Goal: Use online tool/utility: Utilize a website feature to perform a specific function

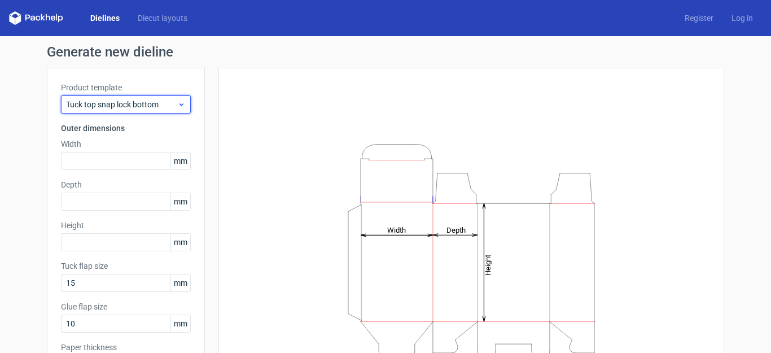
click at [151, 107] on span "Tuck top snap lock bottom" at bounding box center [121, 104] width 111 height 11
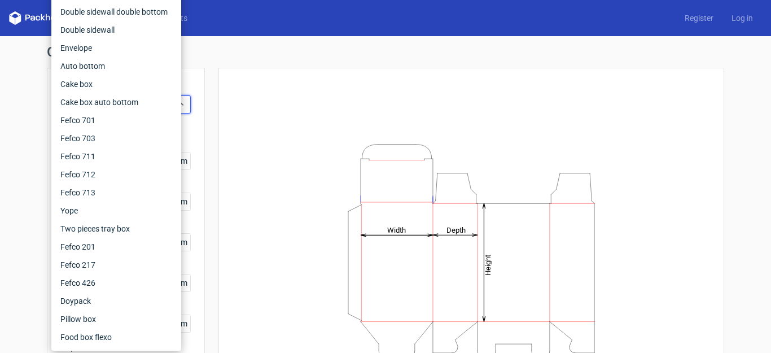
click at [260, 89] on div "Height Depth Width" at bounding box center [472, 250] width 478 height 337
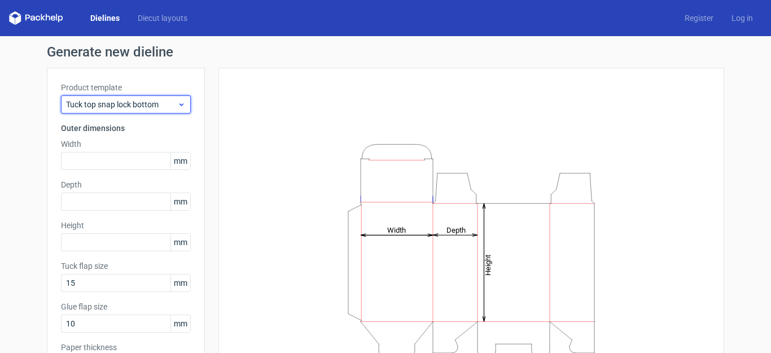
click at [138, 107] on span "Tuck top snap lock bottom" at bounding box center [121, 104] width 111 height 11
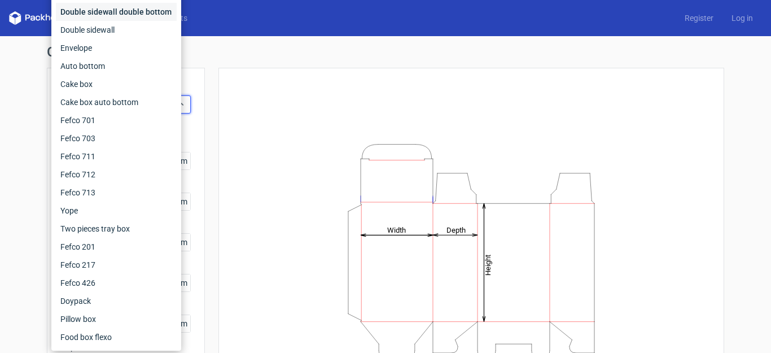
click at [113, 16] on div "Double sidewall double bottom" at bounding box center [116, 12] width 121 height 18
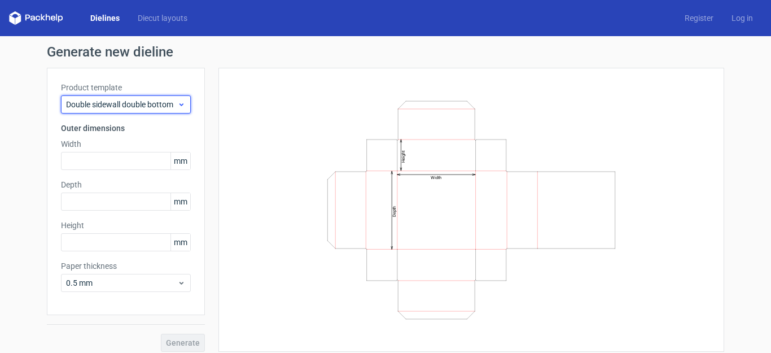
click at [129, 108] on span "Double sidewall double bottom" at bounding box center [121, 104] width 111 height 11
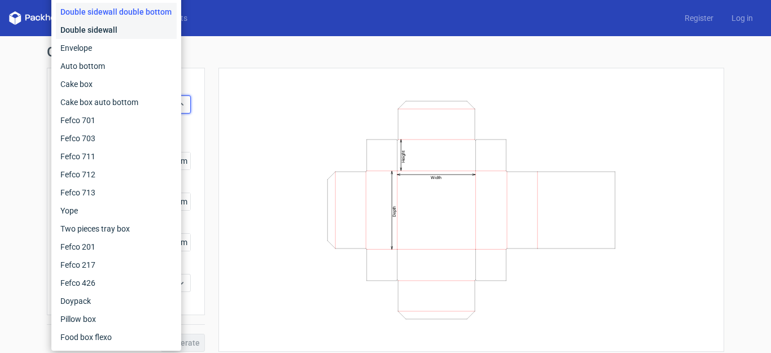
click at [107, 26] on div "Double sidewall" at bounding box center [116, 30] width 121 height 18
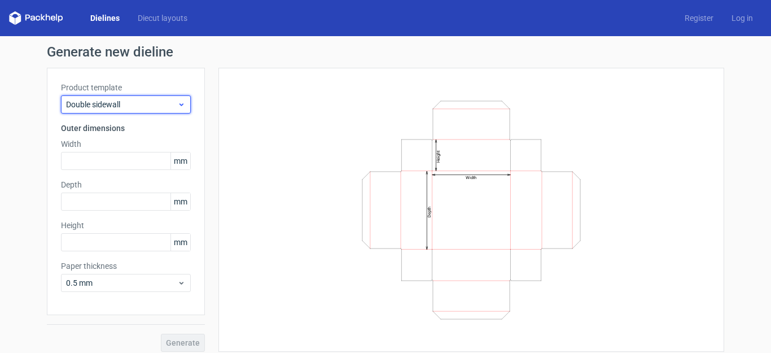
click at [120, 106] on span "Double sidewall" at bounding box center [121, 104] width 111 height 11
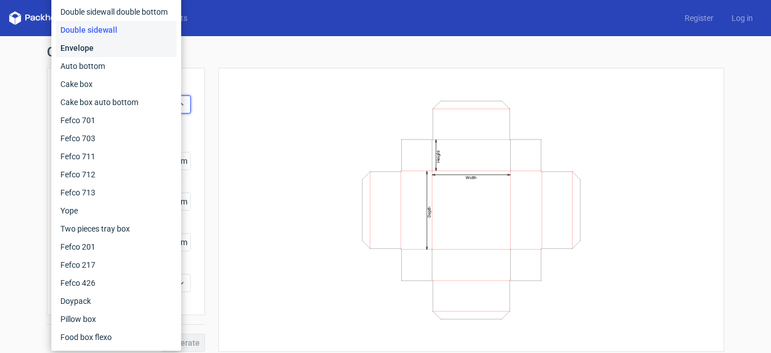
click at [115, 49] on div "Envelope" at bounding box center [116, 48] width 121 height 18
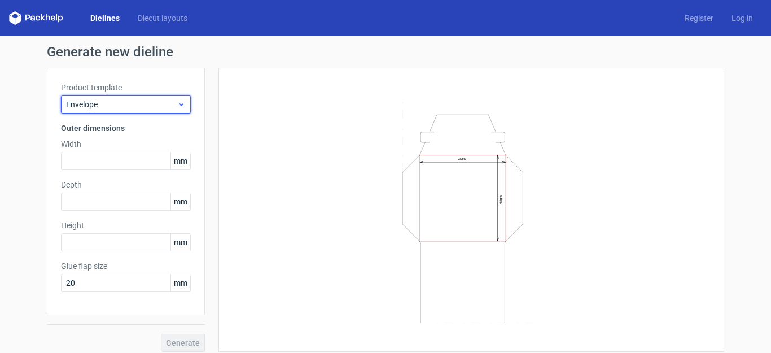
click at [129, 108] on span "Envelope" at bounding box center [121, 104] width 111 height 11
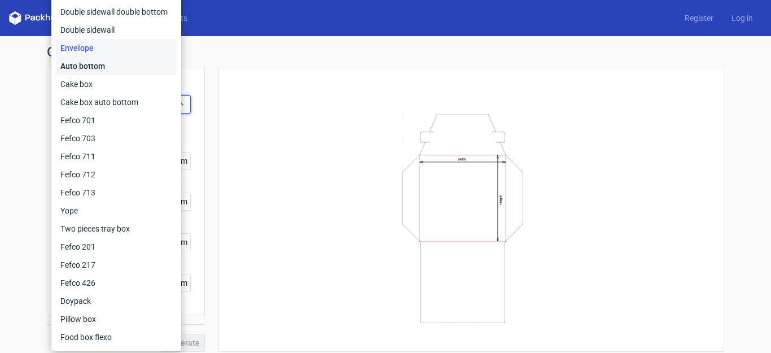
click at [126, 71] on div "Auto bottom" at bounding box center [116, 66] width 121 height 18
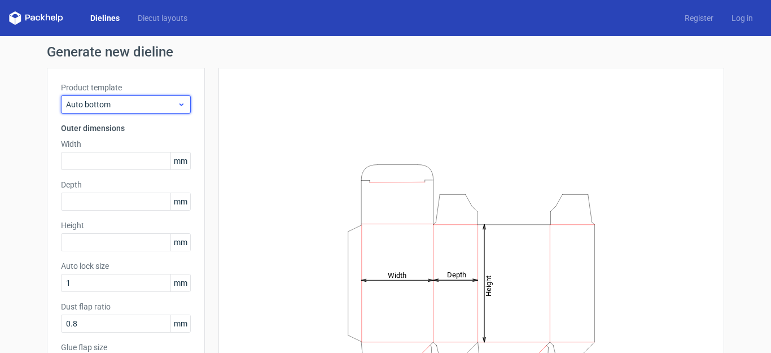
click at [147, 108] on span "Auto bottom" at bounding box center [121, 104] width 111 height 11
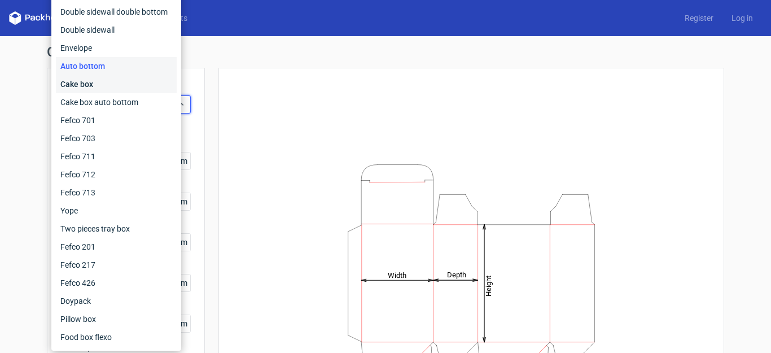
click at [136, 84] on div "Cake box" at bounding box center [116, 84] width 121 height 18
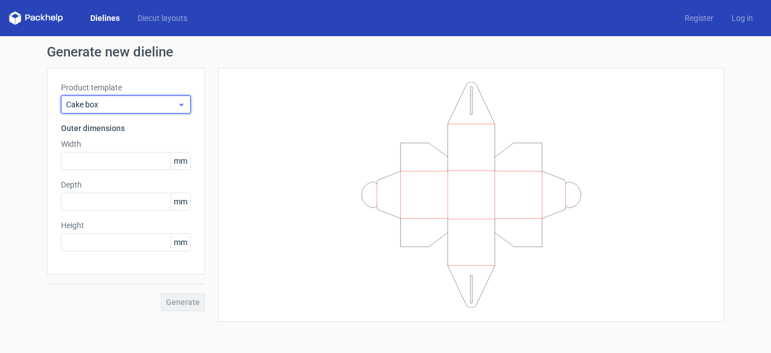
click at [140, 106] on span "Cake box" at bounding box center [121, 104] width 111 height 11
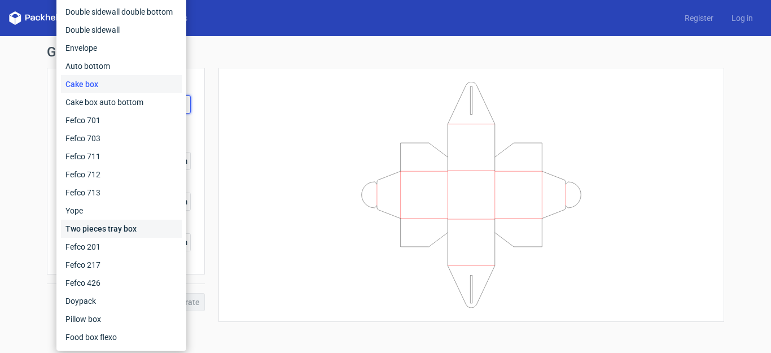
click at [152, 225] on div "Two pieces tray box" at bounding box center [121, 229] width 121 height 18
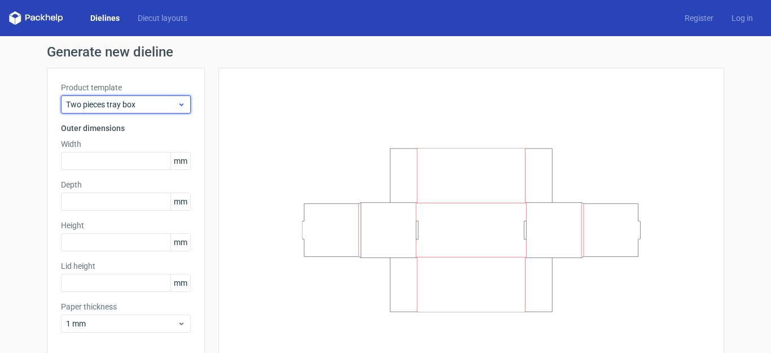
click at [139, 104] on span "Two pieces tray box" at bounding box center [121, 104] width 111 height 11
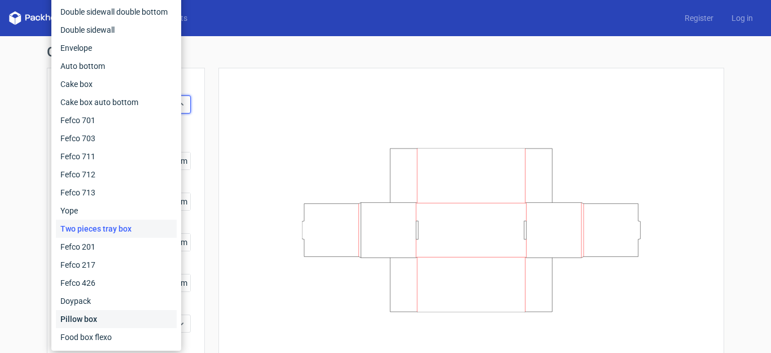
click at [121, 313] on div "Pillow box" at bounding box center [116, 319] width 121 height 18
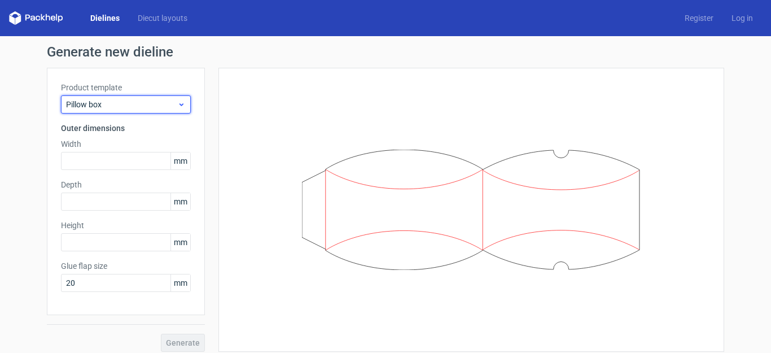
click at [137, 109] on span "Pillow box" at bounding box center [121, 104] width 111 height 11
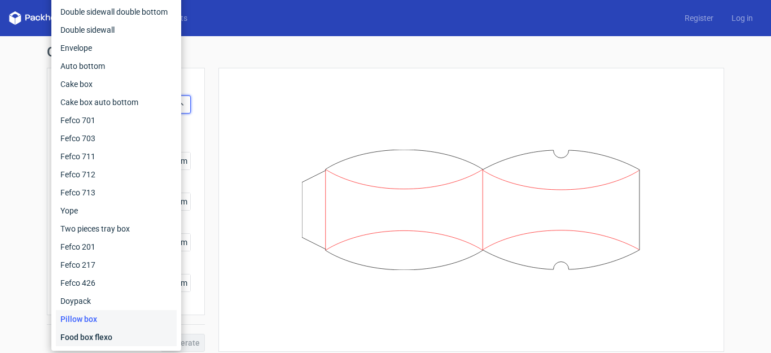
click at [119, 335] on div "Food box flexo" at bounding box center [116, 337] width 121 height 18
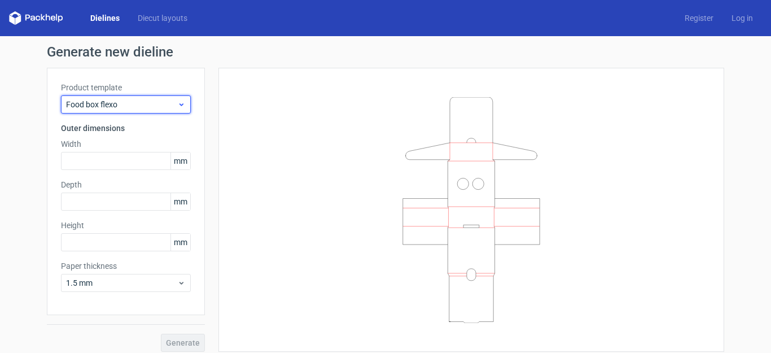
click at [142, 101] on span "Food box flexo" at bounding box center [121, 104] width 111 height 11
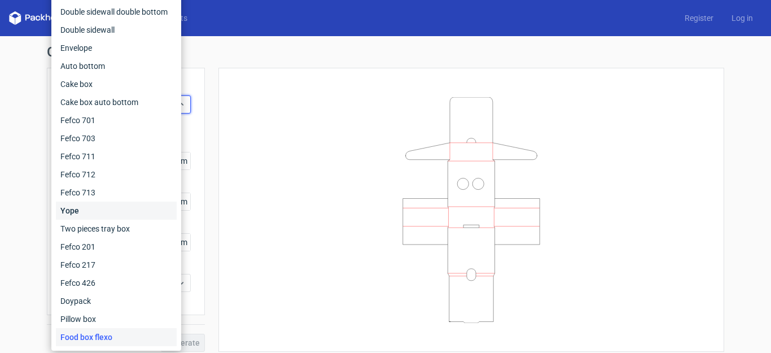
click at [134, 215] on div "Yope" at bounding box center [116, 211] width 121 height 18
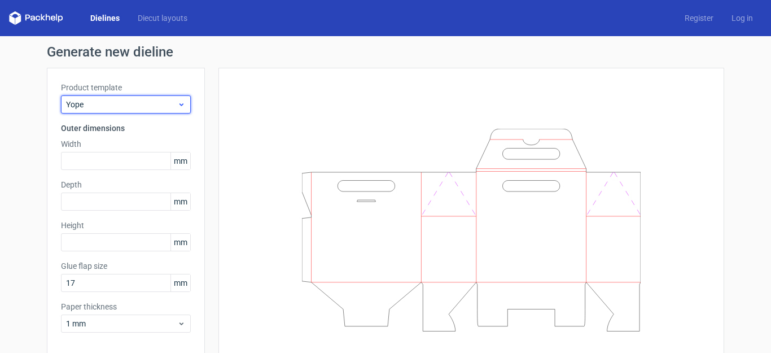
click at [117, 99] on span "Yope" at bounding box center [121, 104] width 111 height 11
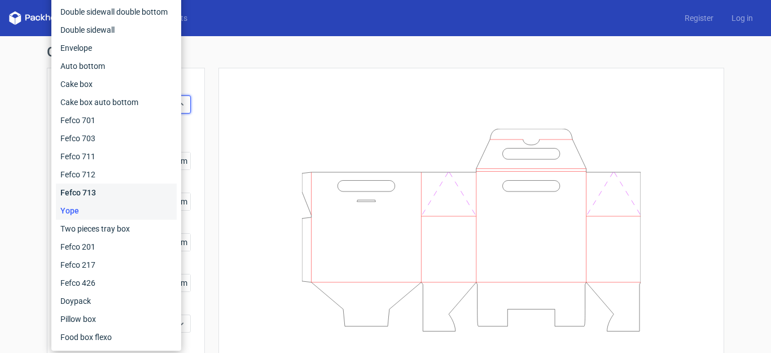
click at [130, 192] on div "Fefco 713" at bounding box center [116, 192] width 121 height 18
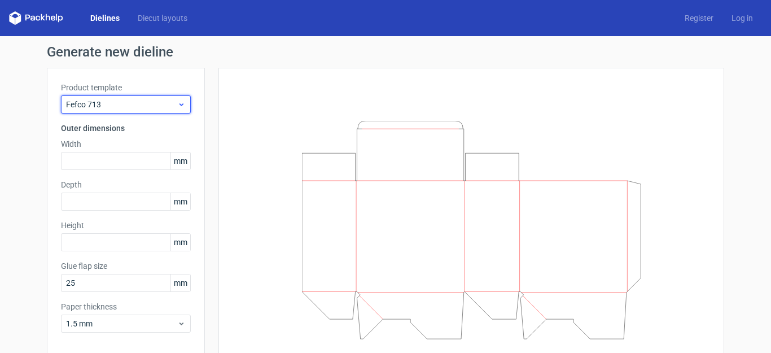
click at [134, 105] on span "Fefco 713" at bounding box center [121, 104] width 111 height 11
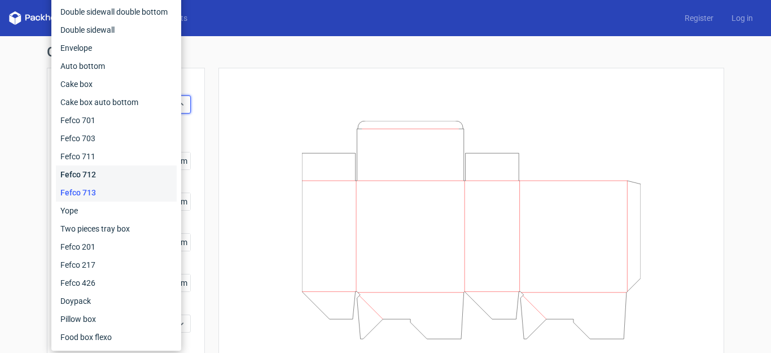
click at [124, 165] on div "Fefco 712" at bounding box center [116, 174] width 121 height 18
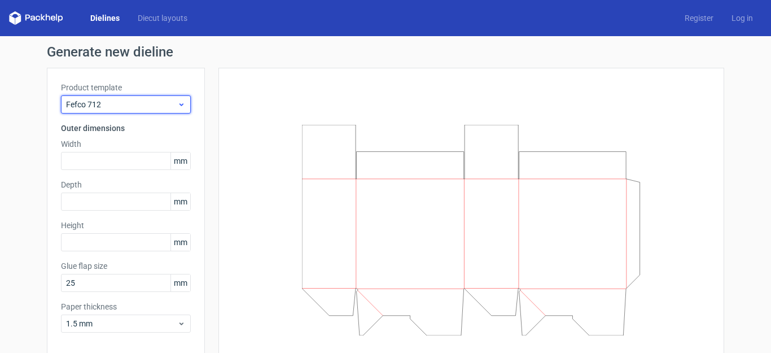
click at [128, 109] on span "Fefco 712" at bounding box center [121, 104] width 111 height 11
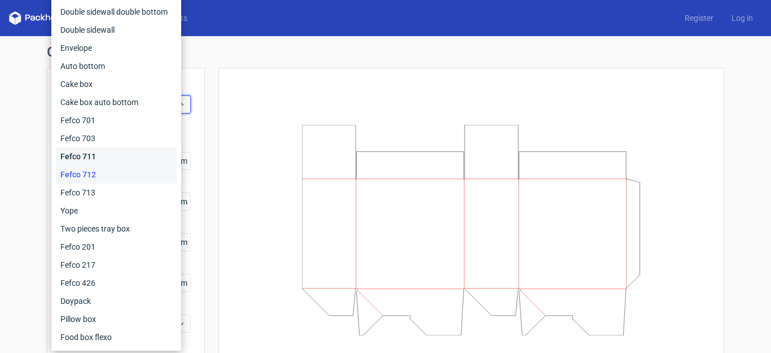
click at [128, 148] on div "Fefco 711" at bounding box center [116, 156] width 121 height 18
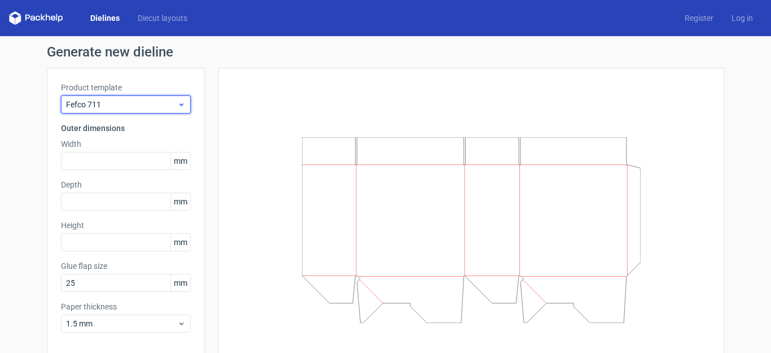
click at [126, 103] on span "Fefco 711" at bounding box center [121, 104] width 111 height 11
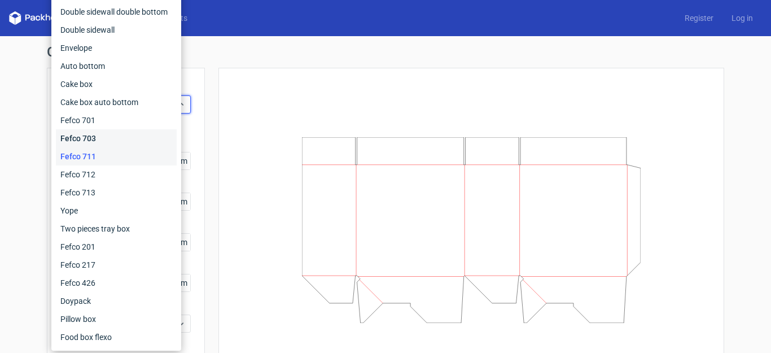
click at [128, 131] on div "Fefco 703" at bounding box center [116, 138] width 121 height 18
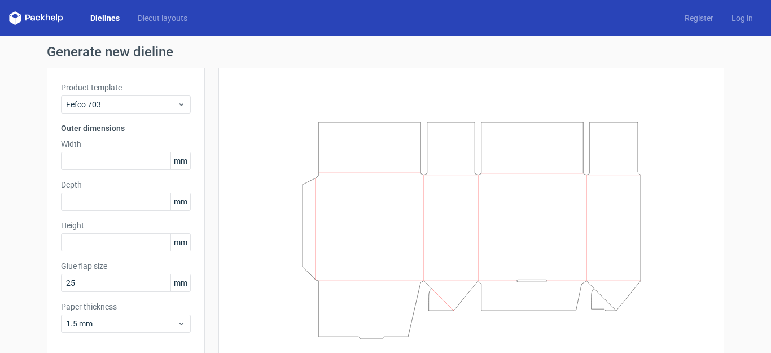
click at [123, 94] on div "Product template Fefco 703" at bounding box center [126, 98] width 130 height 32
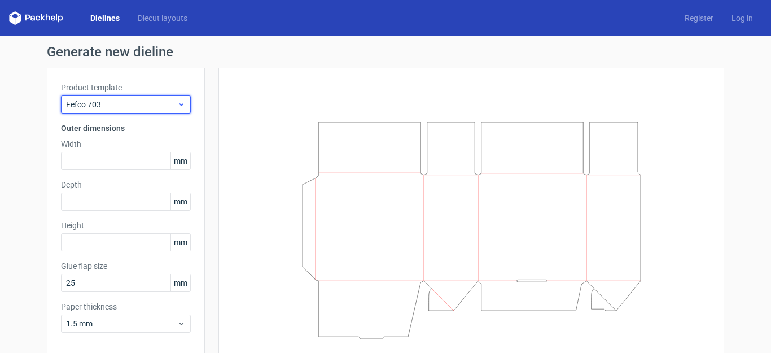
click at [119, 110] on div "Fefco 703" at bounding box center [126, 104] width 130 height 18
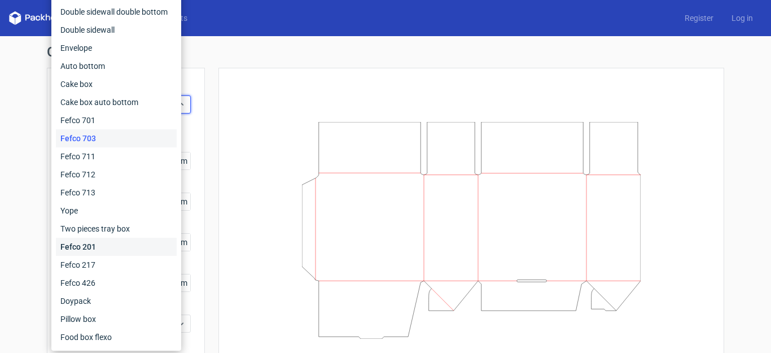
click at [132, 242] on div "Fefco 201" at bounding box center [116, 247] width 121 height 18
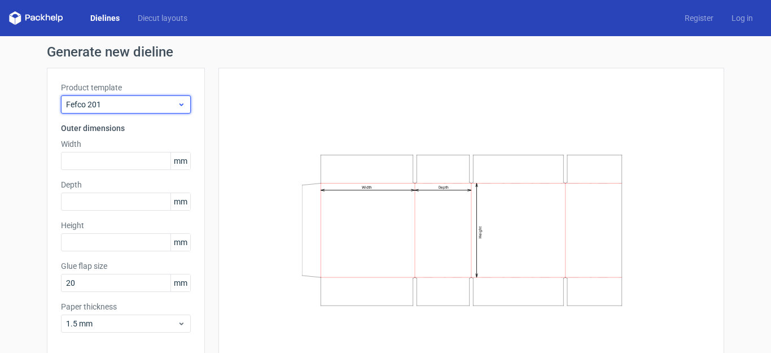
click at [135, 104] on span "Fefco 201" at bounding box center [121, 104] width 111 height 11
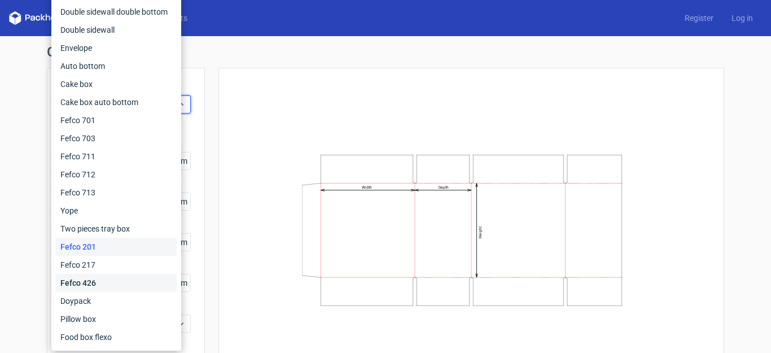
click at [137, 278] on div "Fefco 426" at bounding box center [116, 283] width 121 height 18
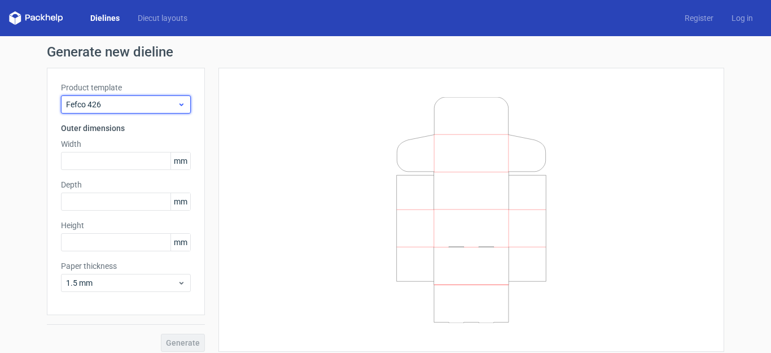
click at [137, 106] on span "Fefco 426" at bounding box center [121, 104] width 111 height 11
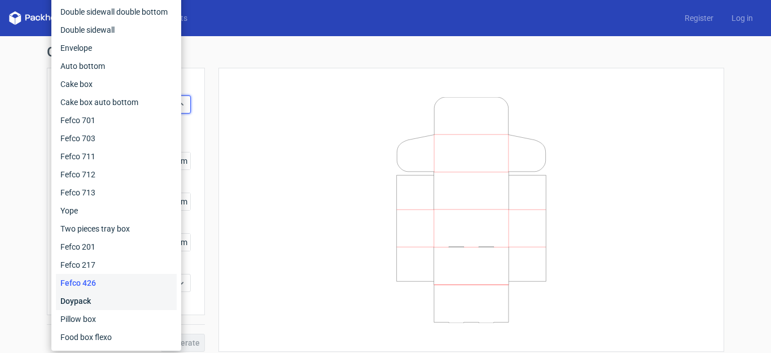
click at [115, 295] on div "Doypack" at bounding box center [116, 301] width 121 height 18
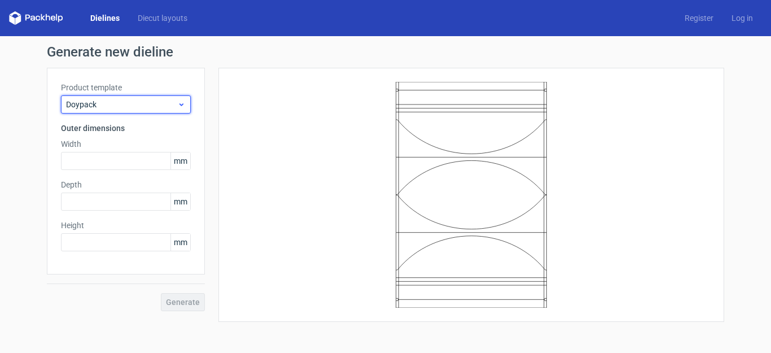
click at [125, 98] on div "Doypack" at bounding box center [126, 104] width 130 height 18
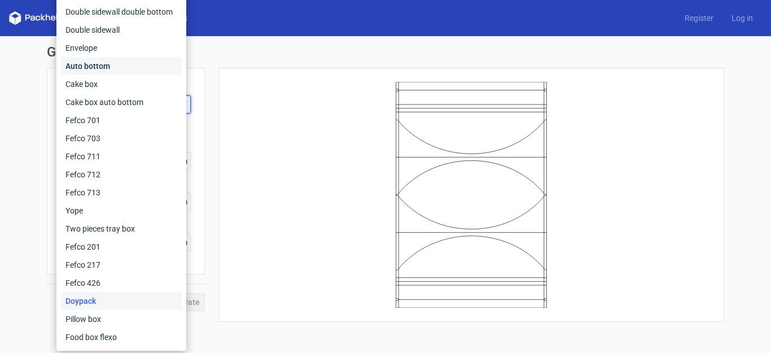
click at [117, 73] on div "Auto bottom" at bounding box center [121, 66] width 121 height 18
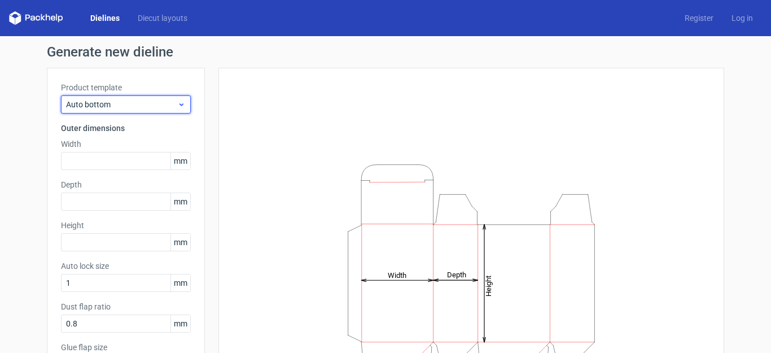
click at [160, 106] on span "Auto bottom" at bounding box center [121, 104] width 111 height 11
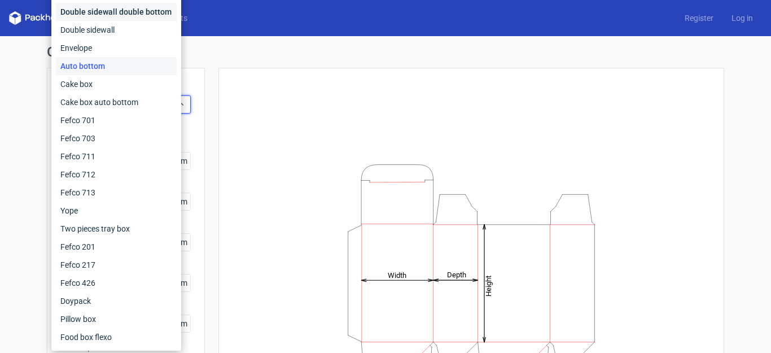
click at [133, 15] on div "Double sidewall double bottom" at bounding box center [116, 12] width 121 height 18
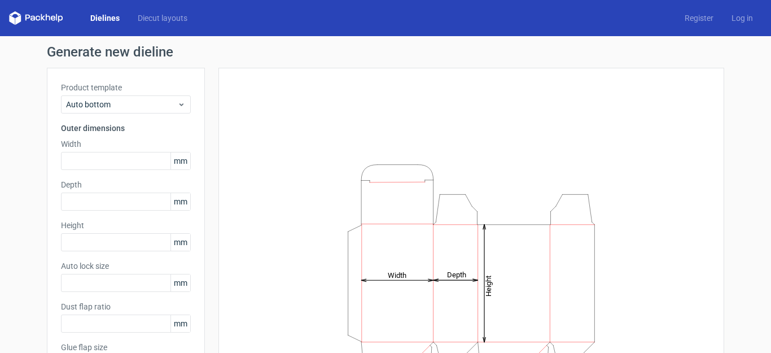
type input "1"
type input "0.8"
type input "10"
type input "12"
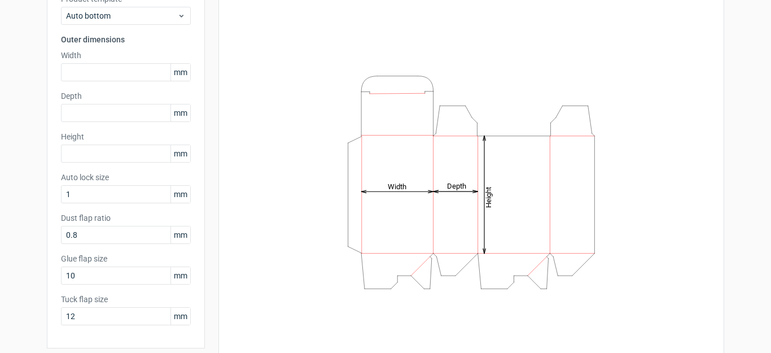
scroll to position [73, 0]
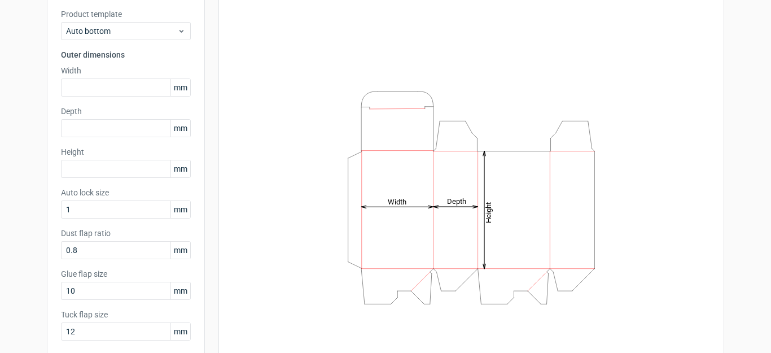
click at [171, 90] on span "mm" at bounding box center [181, 87] width 20 height 17
click at [175, 90] on span "mm" at bounding box center [181, 87] width 20 height 17
click at [219, 143] on div "Height Depth Width" at bounding box center [472, 197] width 506 height 406
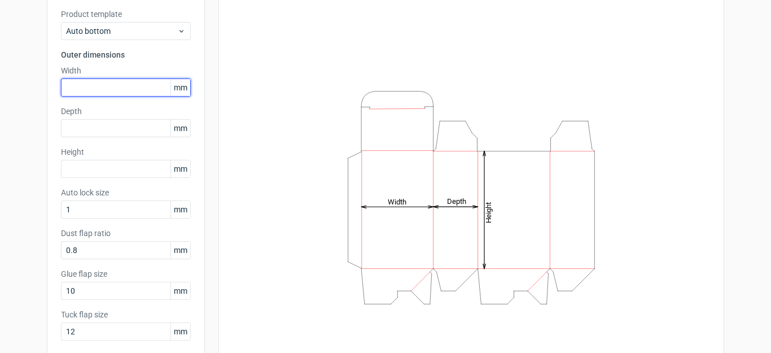
click at [132, 93] on input "text" at bounding box center [126, 87] width 130 height 18
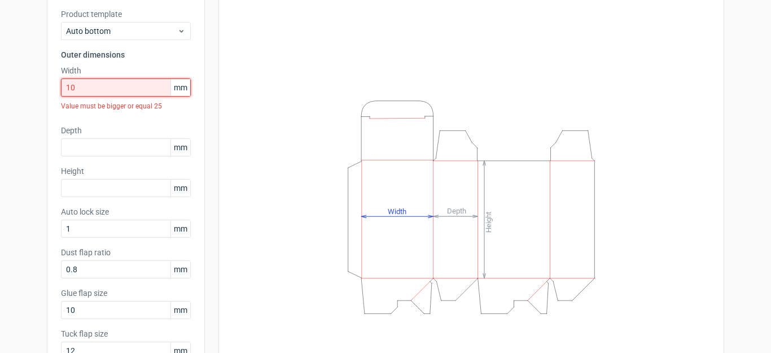
click at [79, 88] on input "10" at bounding box center [126, 87] width 130 height 18
type input "1"
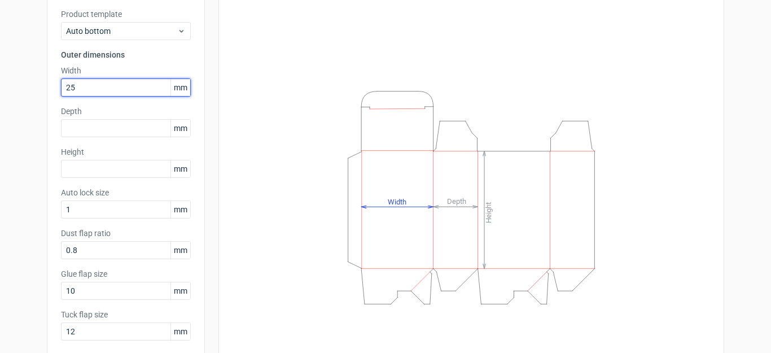
type input "25"
click at [78, 90] on input "25" at bounding box center [126, 87] width 130 height 18
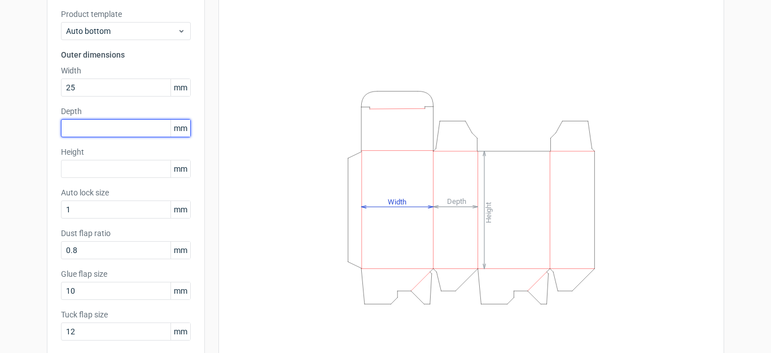
click at [84, 124] on input "text" at bounding box center [126, 128] width 130 height 18
type input "10"
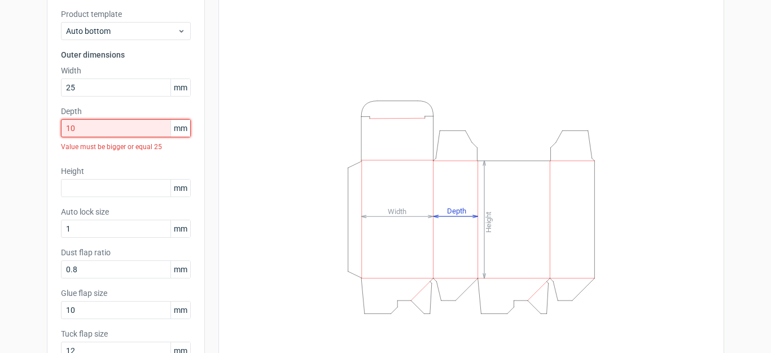
click at [84, 126] on input "10" at bounding box center [126, 128] width 130 height 18
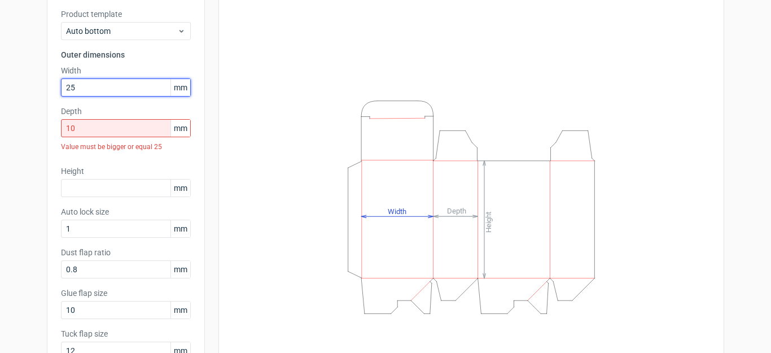
drag, startPoint x: 84, startPoint y: 86, endPoint x: 39, endPoint y: 88, distance: 45.2
click at [39, 88] on div "Generate new dieline Product template Auto bottom Outer dimensions Width 25 mm …" at bounding box center [385, 196] width 771 height 466
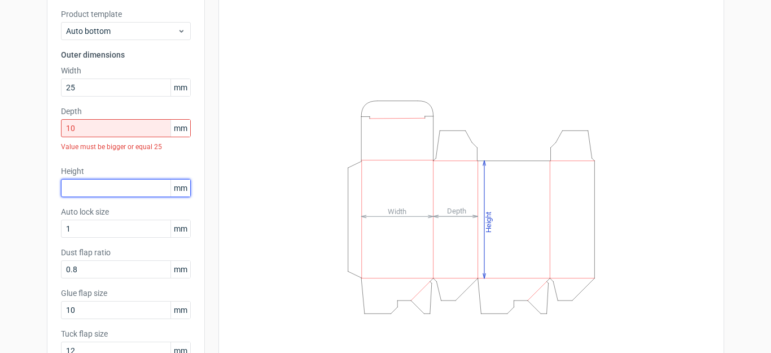
click at [81, 181] on input "text" at bounding box center [126, 188] width 130 height 18
type input "150"
click at [92, 133] on input "10" at bounding box center [126, 128] width 130 height 18
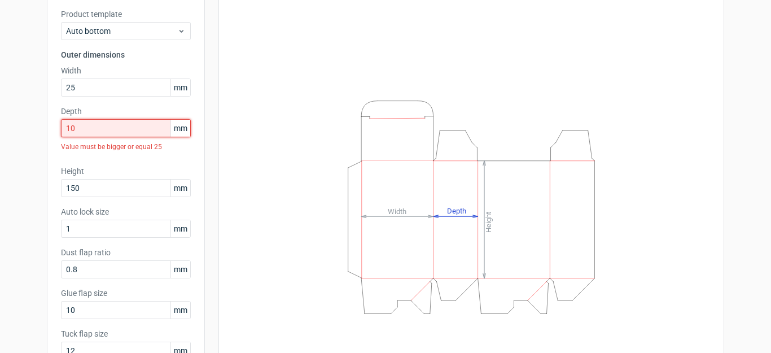
click at [92, 132] on input "10" at bounding box center [126, 128] width 130 height 18
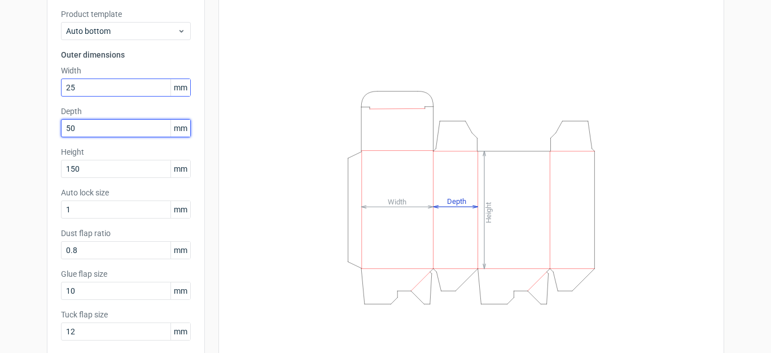
type input "50"
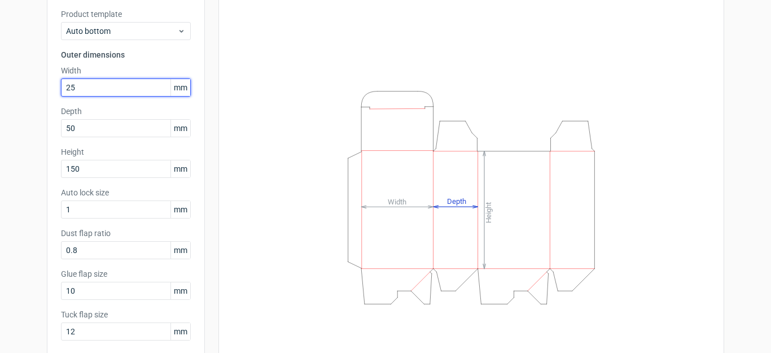
click at [88, 81] on input "25" at bounding box center [126, 87] width 130 height 18
type input "2"
type input "100"
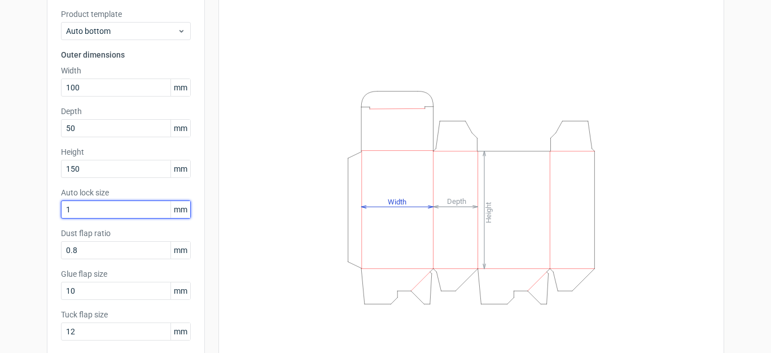
click at [96, 212] on input "1" at bounding box center [126, 209] width 130 height 18
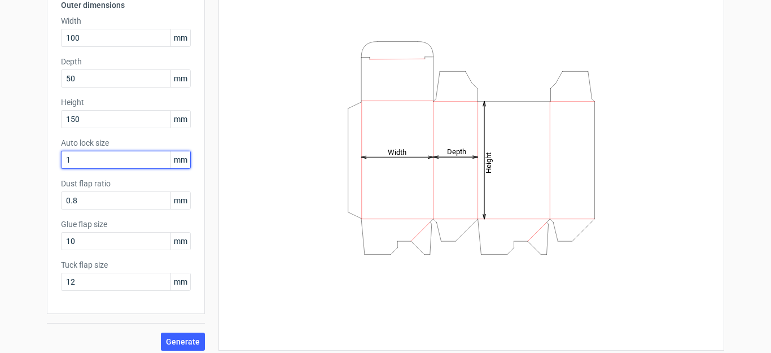
scroll to position [130, 0]
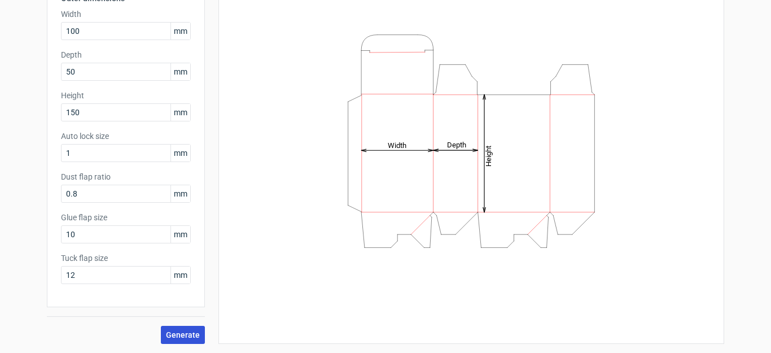
click at [186, 342] on button "Generate" at bounding box center [183, 335] width 44 height 18
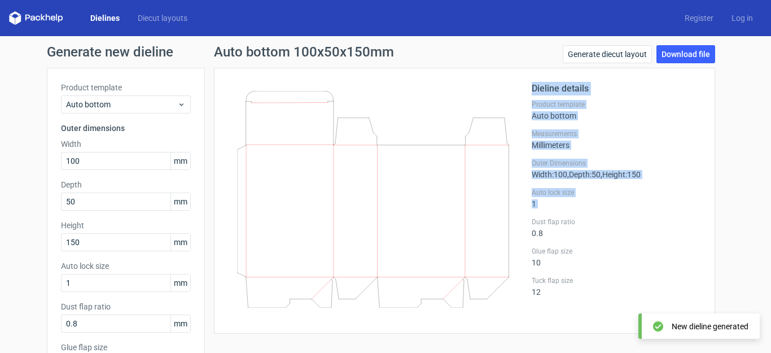
drag, startPoint x: 380, startPoint y: 211, endPoint x: 528, endPoint y: 212, distance: 147.9
click at [528, 212] on div "Dieline details Product template Auto bottom Measurements Millimeters Outer Dim…" at bounding box center [464, 201] width 473 height 238
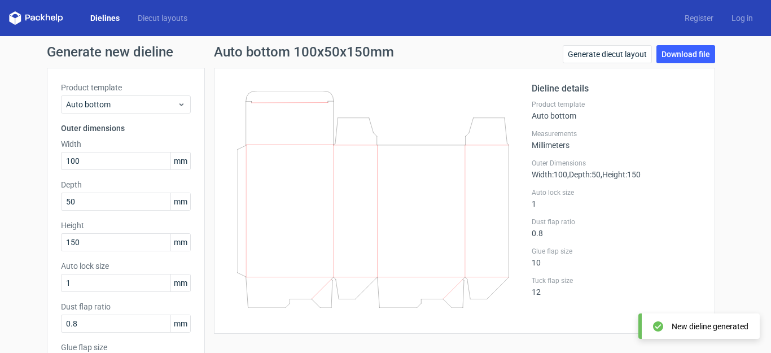
click at [588, 241] on div "Dieline details Product template Auto bottom Measurements Millimeters Outer Dim…" at bounding box center [616, 201] width 169 height 238
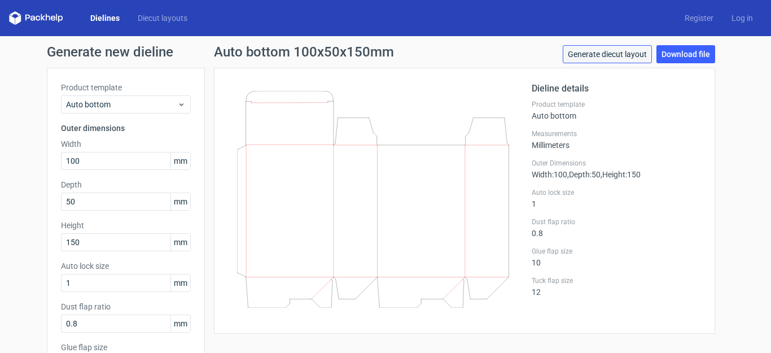
click at [627, 56] on link "Generate diecut layout" at bounding box center [607, 54] width 89 height 18
